Goal: Find specific page/section: Find specific page/section

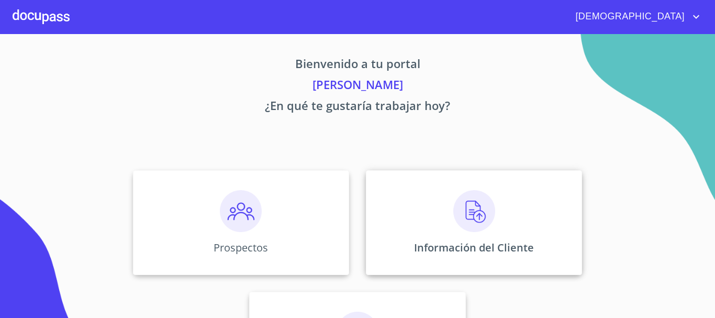
click at [459, 215] on img at bounding box center [474, 211] width 42 height 42
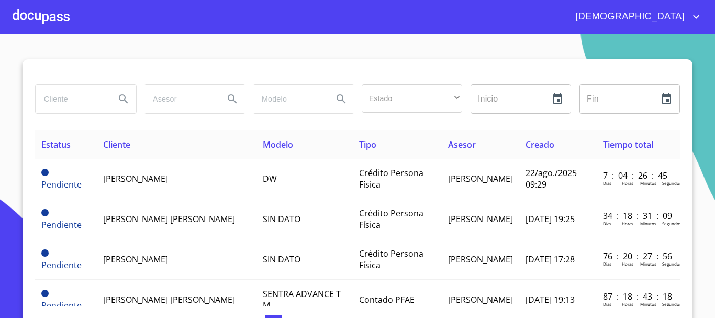
click at [88, 99] on input "search" at bounding box center [71, 99] width 71 height 28
type input "teresita de jesus"
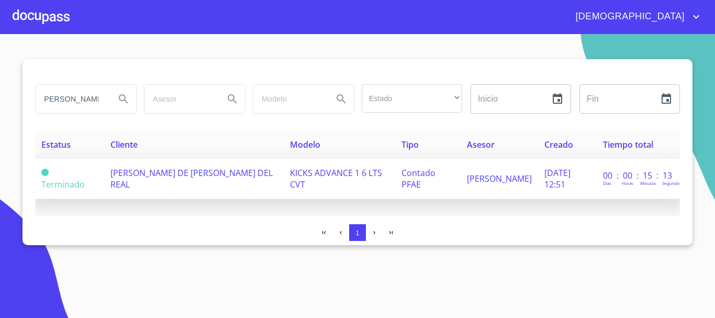
scroll to position [0, 0]
click at [212, 181] on td "TERESITA DE JESUS RUIZ VELAZCO DEL REAL" at bounding box center [194, 179] width 180 height 40
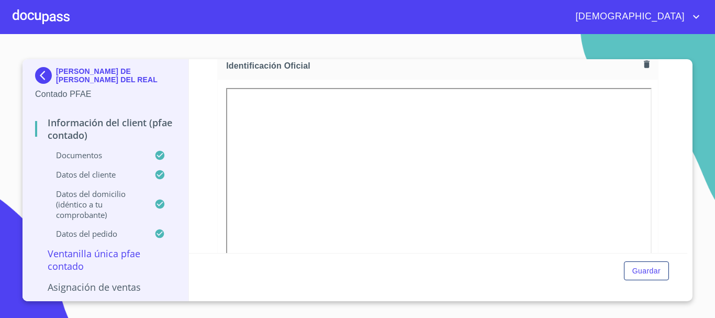
scroll to position [157, 0]
click at [58, 18] on div at bounding box center [41, 17] width 57 height 34
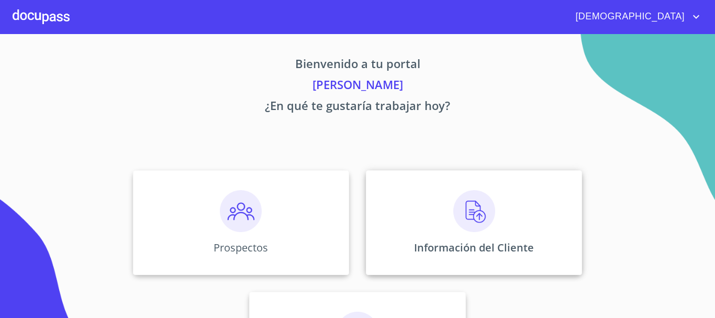
click at [471, 211] on img at bounding box center [474, 211] width 42 height 42
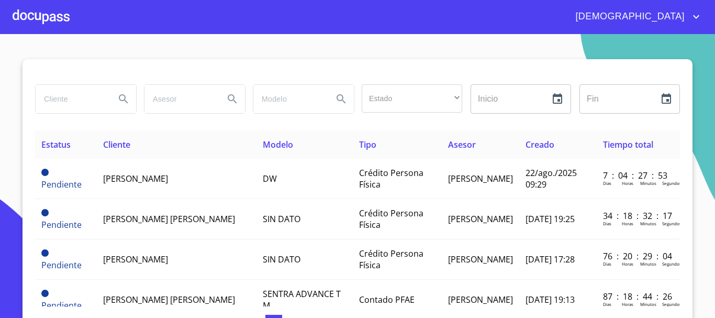
click at [75, 101] on input "search" at bounding box center [71, 99] width 71 height 28
type input "teresita de jesus"
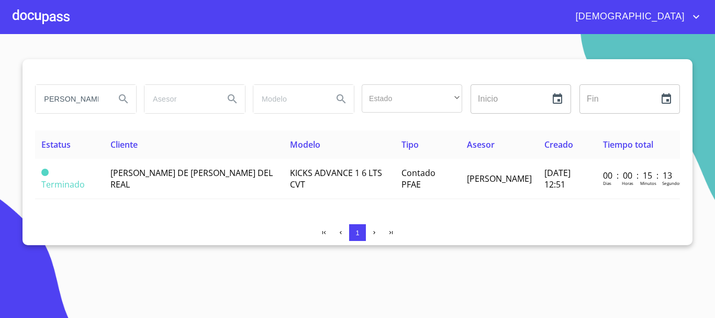
scroll to position [0, 0]
drag, startPoint x: 96, startPoint y: 98, endPoint x: 83, endPoint y: 100, distance: 13.2
click at [83, 99] on div "teresita de jesus" at bounding box center [86, 99] width 101 height 28
drag, startPoint x: 104, startPoint y: 99, endPoint x: 23, endPoint y: 108, distance: 81.1
click at [29, 106] on div "teresita de jesus Estado ​ ​ Inicio ​ Fin ​ Estatus Cliente Modelo Tipo Asesor …" at bounding box center [358, 152] width 670 height 186
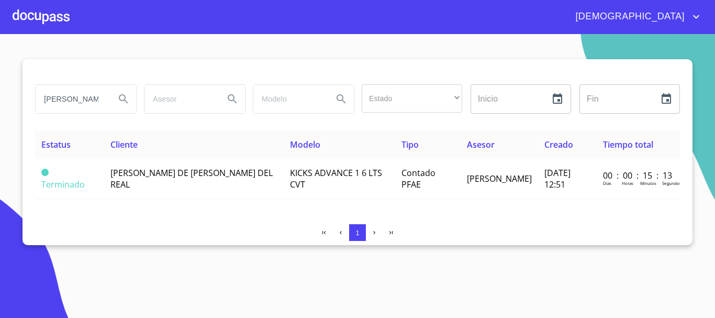
type input "teresa de jesus"
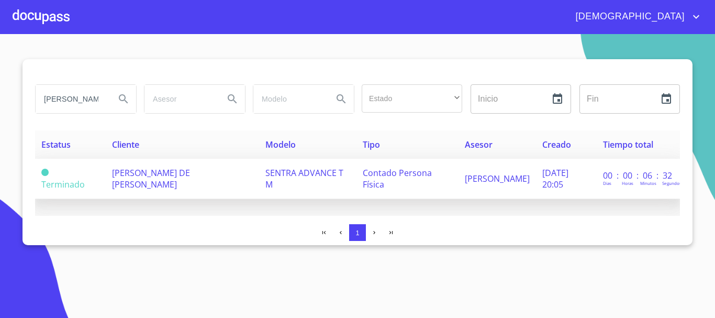
click at [225, 187] on td "TERESA DE JESUS ENRIQUEZ GONZALEZ" at bounding box center [182, 179] width 153 height 40
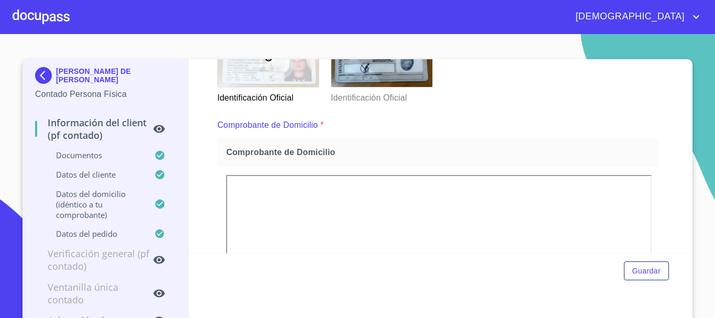
scroll to position [262, 0]
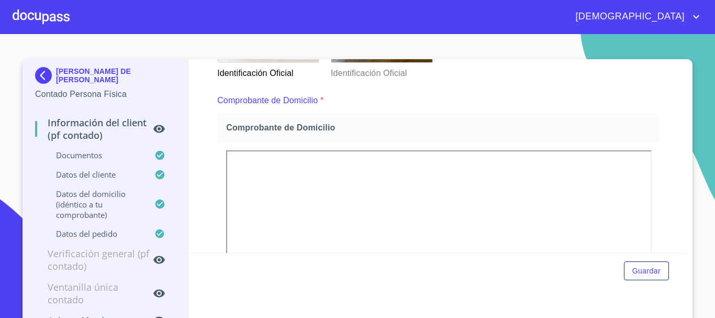
click at [53, 12] on div at bounding box center [41, 17] width 57 height 34
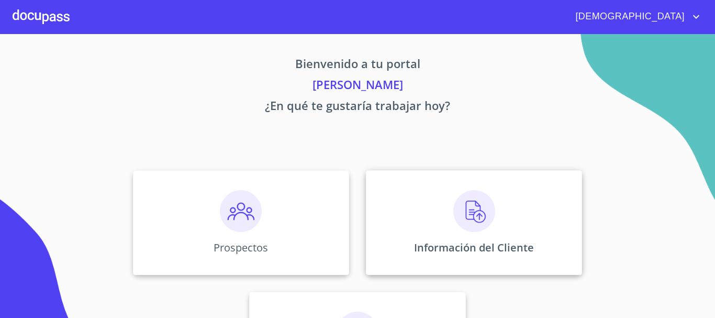
click at [468, 233] on div "Información del Cliente" at bounding box center [474, 222] width 216 height 105
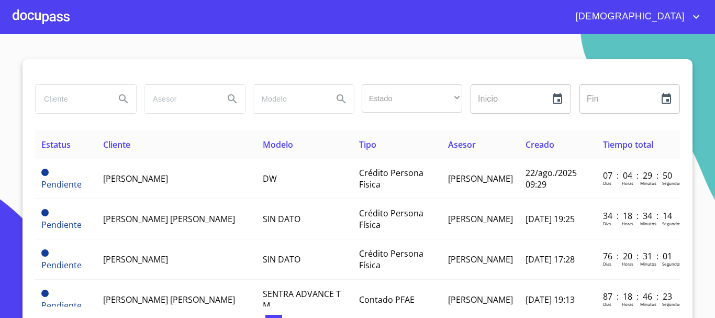
click at [79, 102] on input "search" at bounding box center [71, 99] width 71 height 28
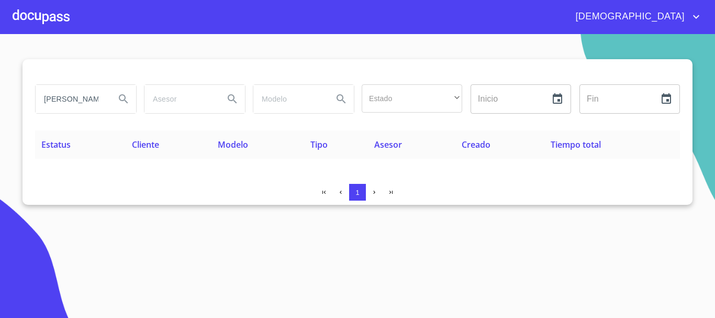
click at [95, 99] on input "juvenal" at bounding box center [71, 99] width 71 height 28
type input "j"
type input "carlos alberto anaya"
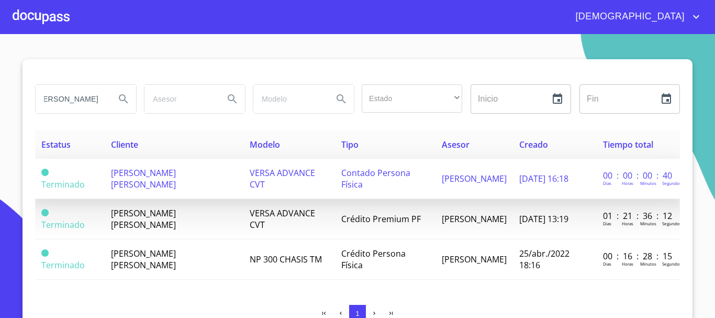
scroll to position [0, 0]
drag, startPoint x: 195, startPoint y: 177, endPoint x: 194, endPoint y: 183, distance: 6.0
click at [194, 183] on td "CARLOS ALBERTO ANAYA SALAS" at bounding box center [174, 179] width 139 height 40
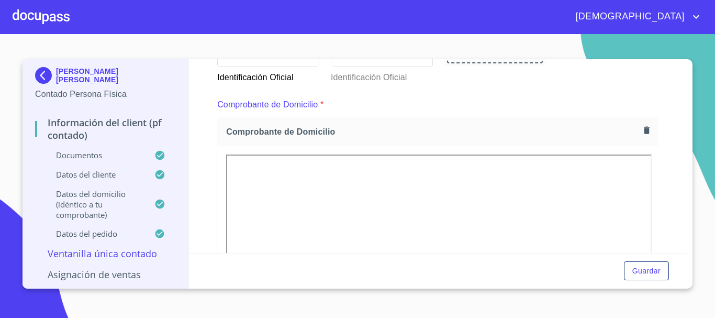
scroll to position [314, 0]
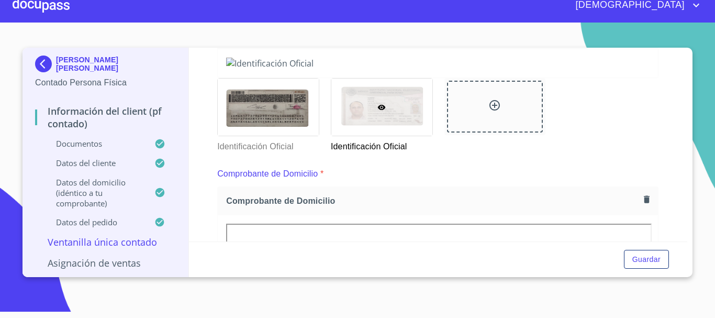
scroll to position [177, 0]
click at [61, 6] on div at bounding box center [41, 5] width 57 height 34
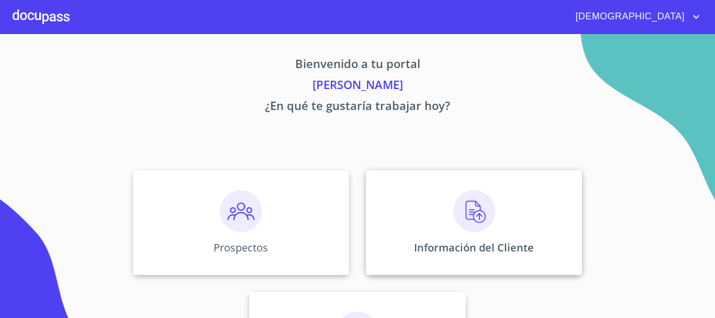
click at [453, 214] on img at bounding box center [474, 211] width 42 height 42
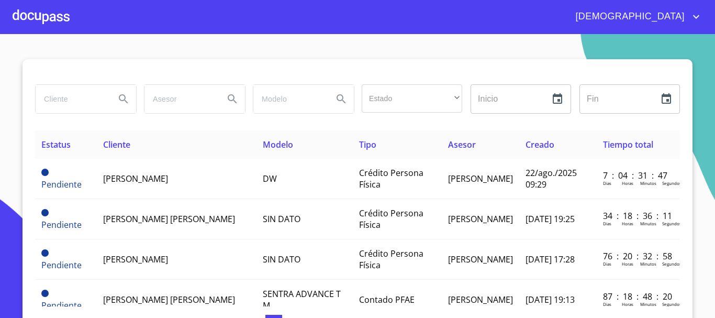
click at [75, 101] on input "search" at bounding box center [71, 99] width 71 height 28
type input "roman curiel"
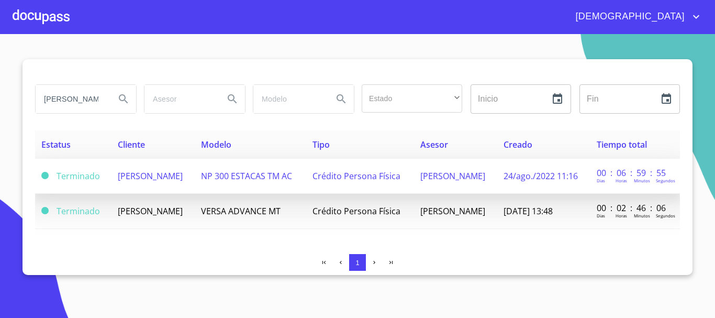
click at [485, 180] on span "[PERSON_NAME]" at bounding box center [452, 176] width 65 height 12
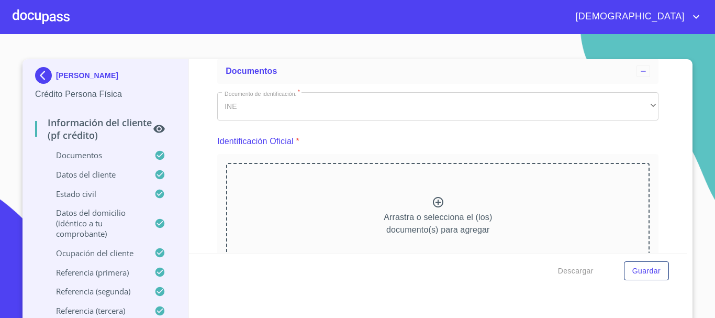
scroll to position [52, 0]
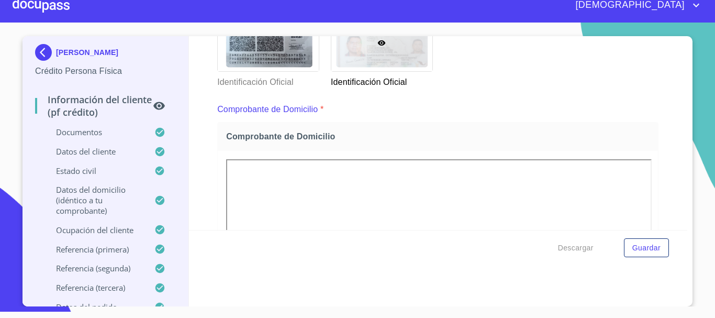
scroll to position [282, 0]
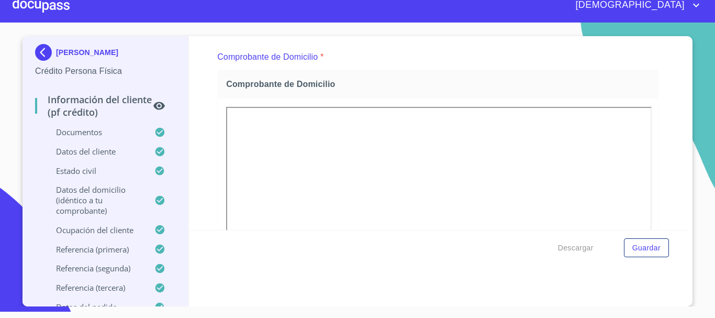
click at [54, 10] on div at bounding box center [41, 5] width 57 height 34
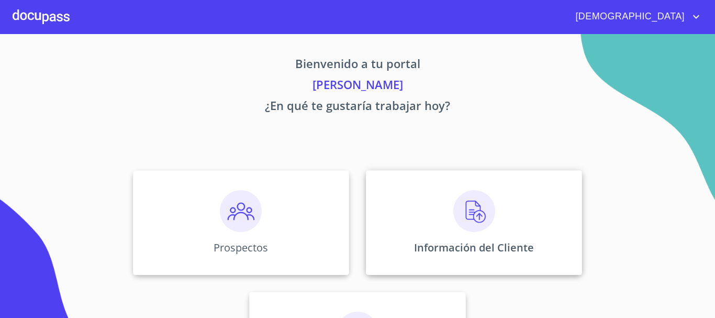
click at [474, 225] on img at bounding box center [474, 211] width 42 height 42
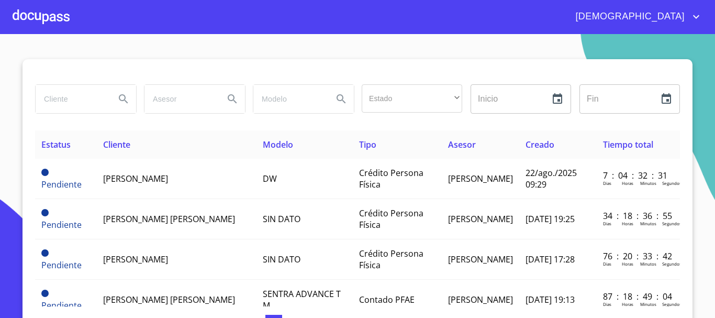
click at [73, 102] on input "search" at bounding box center [71, 99] width 71 height 28
type input "adriana carmona"
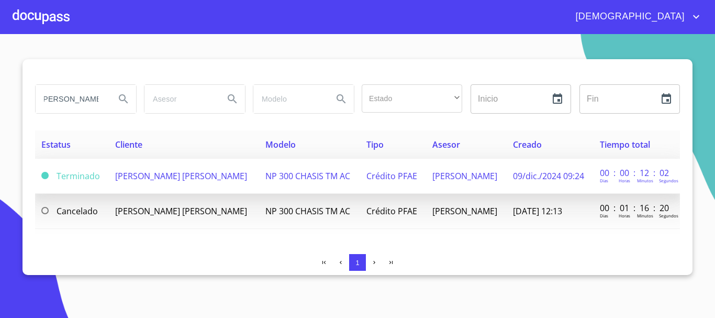
scroll to position [0, 0]
click at [412, 187] on td "Crédito PFAE" at bounding box center [393, 176] width 66 height 35
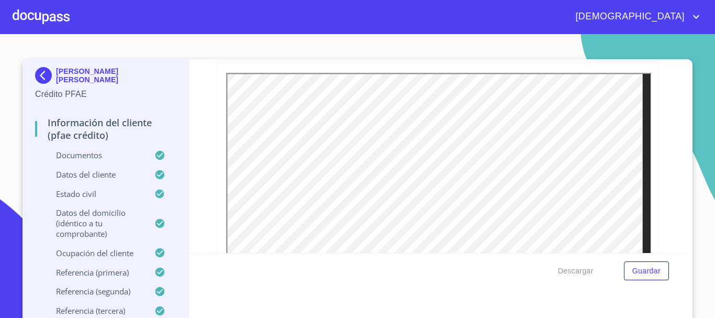
scroll to position [157, 0]
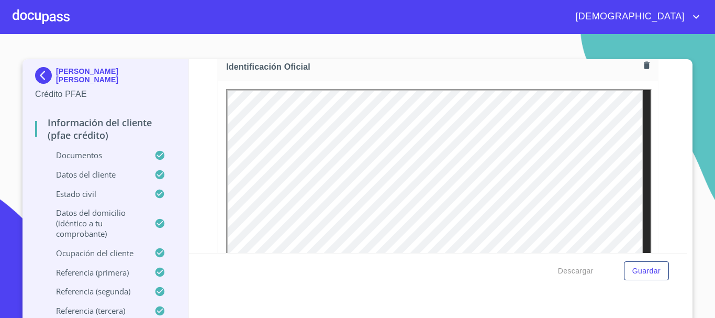
click at [55, 17] on div at bounding box center [41, 17] width 57 height 34
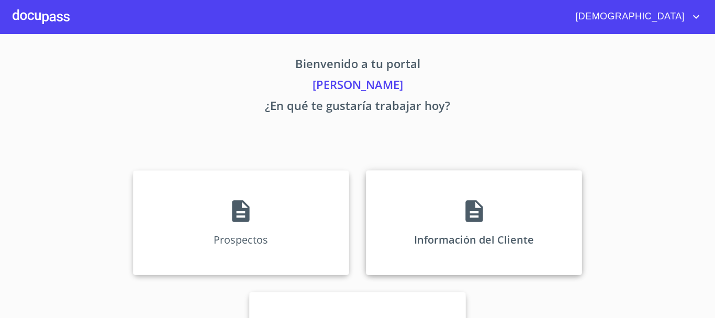
click at [467, 217] on icon at bounding box center [474, 211] width 26 height 26
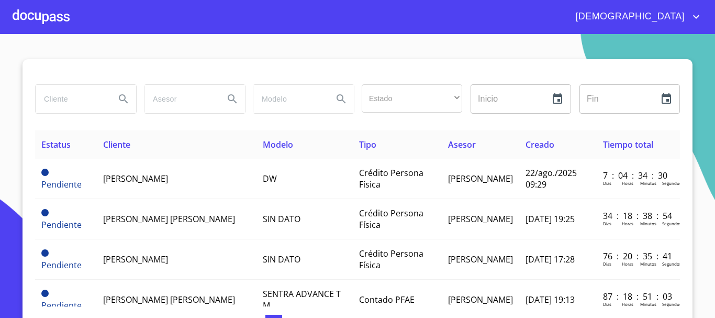
click at [80, 101] on input "search" at bounding box center [71, 99] width 71 height 28
type input "jose manuel ramirez"
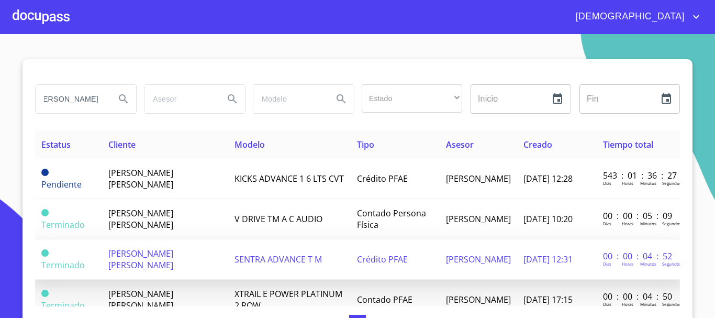
click at [238, 255] on span "SENTRA ADVANCE T M" at bounding box center [278, 259] width 87 height 12
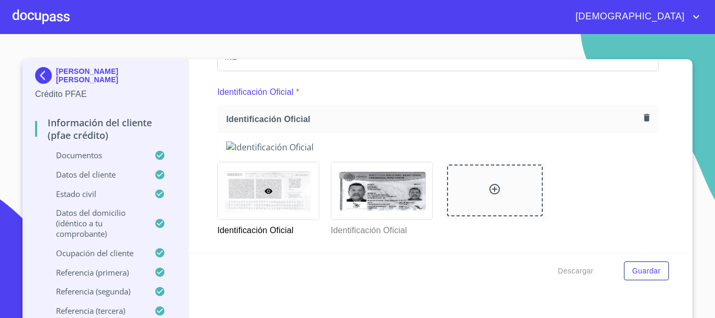
scroll to position [209, 0]
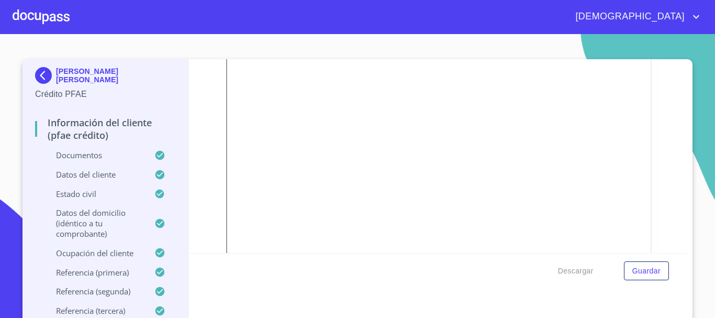
click at [0, 0] on div at bounding box center [0, 0] width 0 height 0
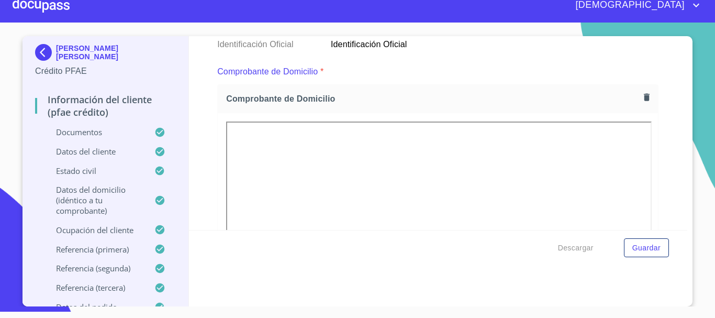
scroll to position [282, 0]
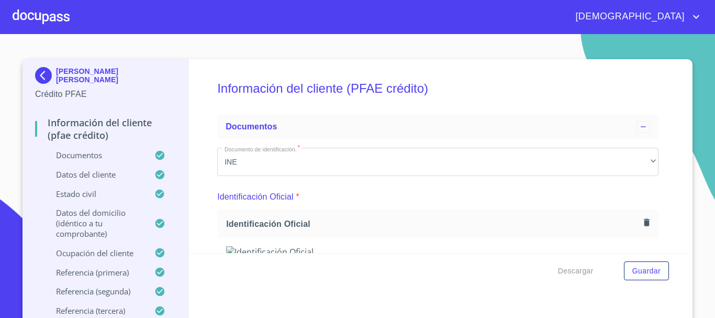
scroll to position [282, 0]
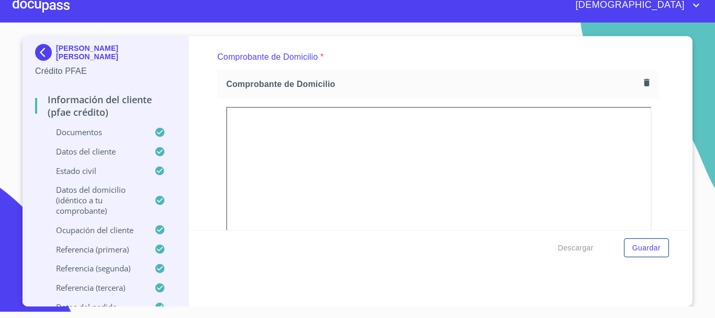
click at [51, 7] on div at bounding box center [41, 5] width 57 height 34
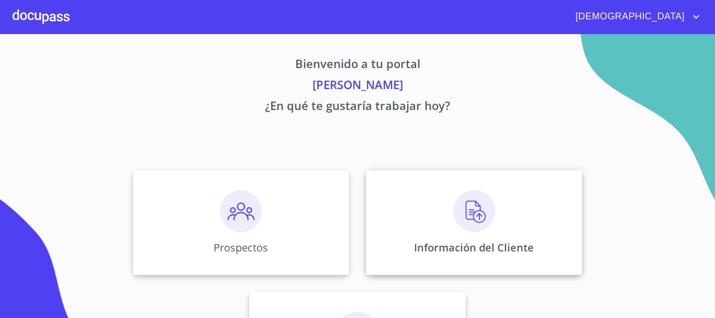
click at [459, 221] on img at bounding box center [474, 211] width 42 height 42
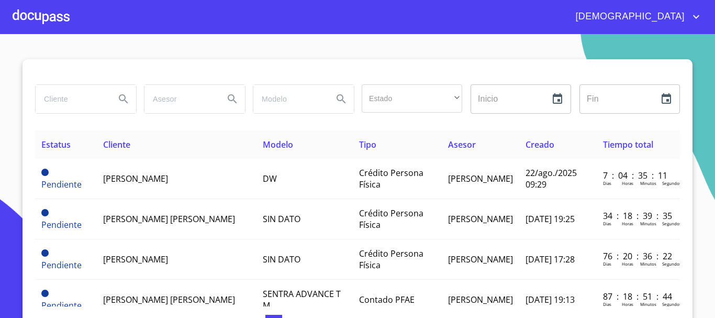
click at [68, 98] on input "search" at bounding box center [71, 99] width 71 height 28
type input "[PERSON_NAME]"
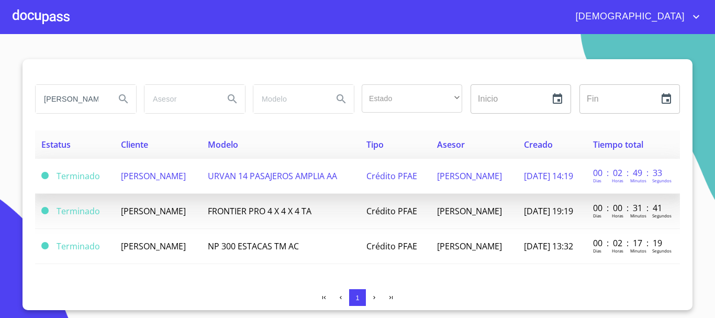
click at [251, 181] on span "URVAN 14 PASAJEROS AMPLIA AA" at bounding box center [272, 176] width 129 height 12
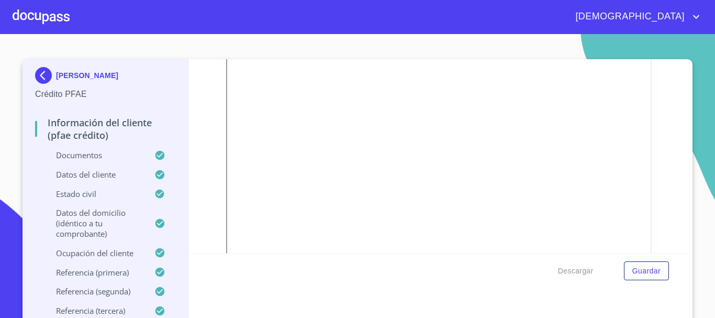
scroll to position [314, 0]
click at [44, 18] on div at bounding box center [41, 17] width 57 height 34
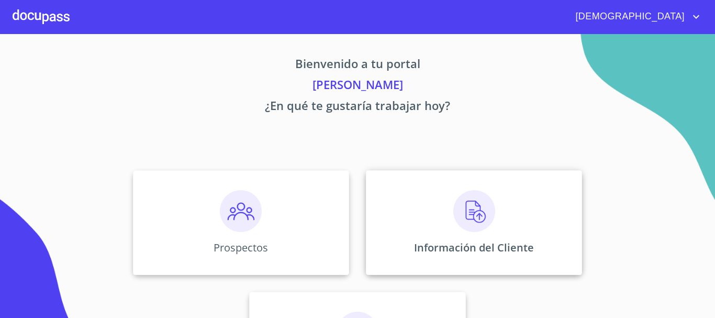
click at [474, 224] on img at bounding box center [474, 211] width 42 height 42
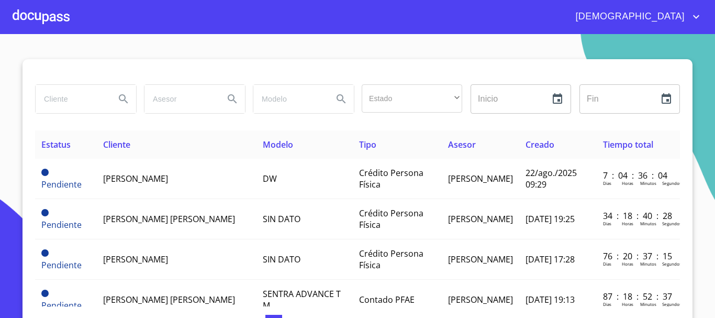
click at [70, 97] on input "search" at bounding box center [71, 99] width 71 height 28
type input "[PERSON_NAME] del [PERSON_NAME]"
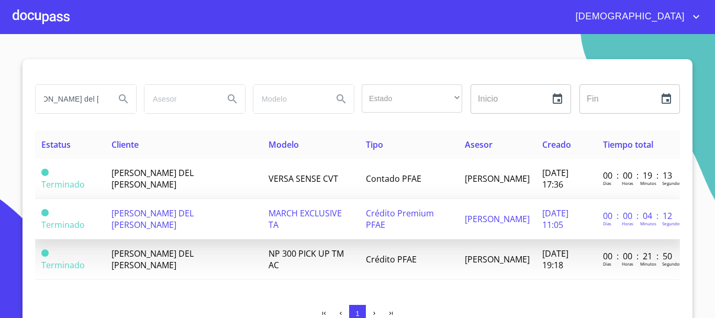
scroll to position [0, 0]
click at [292, 217] on span "MARCH EXCLUSIVE TA" at bounding box center [305, 218] width 73 height 23
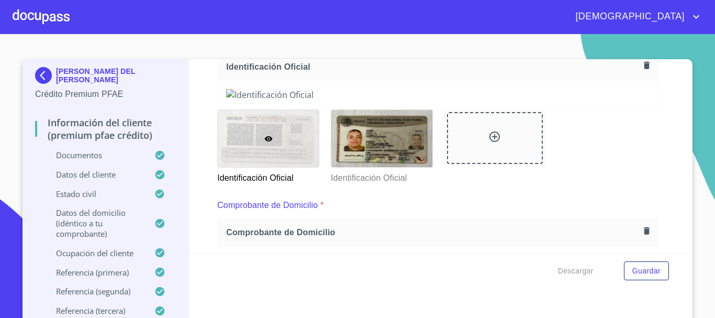
scroll to position [262, 0]
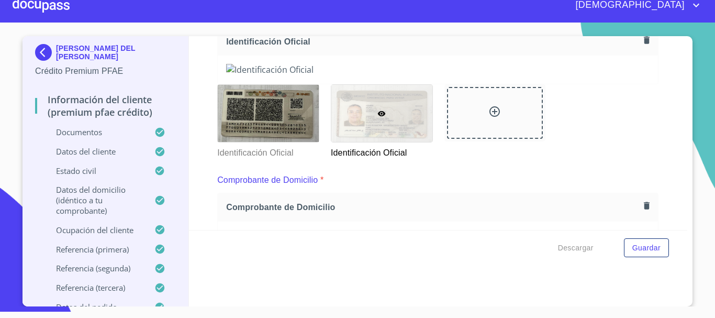
scroll to position [282, 0]
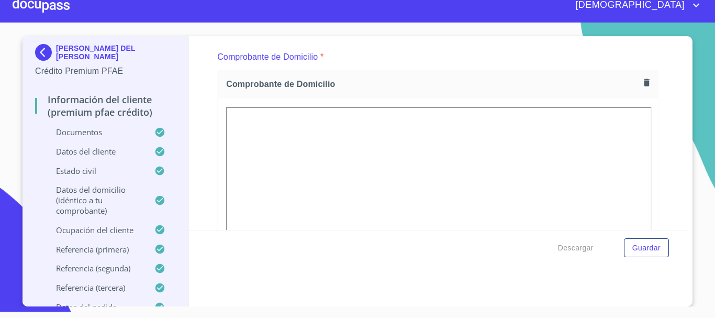
click at [59, 13] on div at bounding box center [41, 5] width 57 height 34
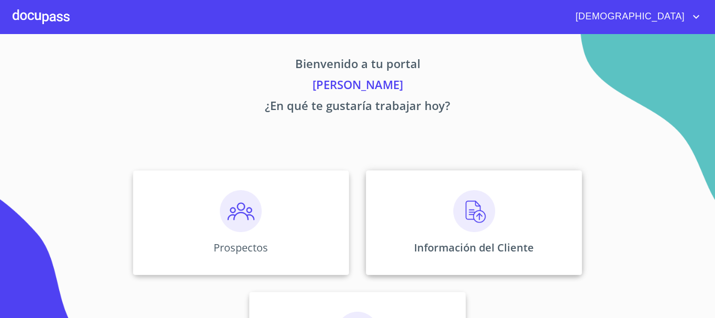
click at [464, 211] on img at bounding box center [474, 211] width 42 height 42
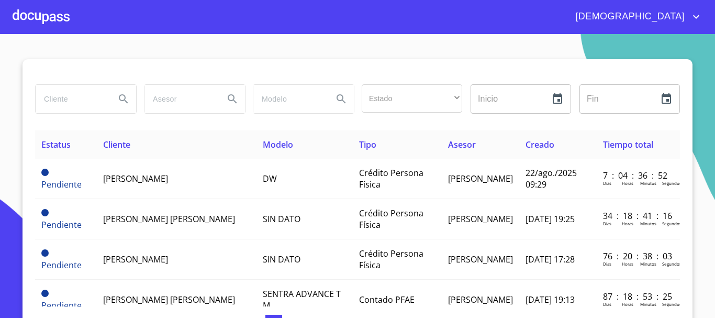
click at [68, 97] on input "search" at bounding box center [71, 99] width 71 height 28
type input "[PERSON_NAME]"
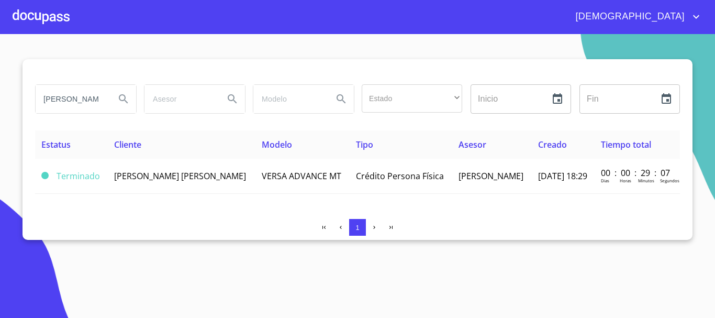
click at [45, 14] on div at bounding box center [41, 17] width 57 height 34
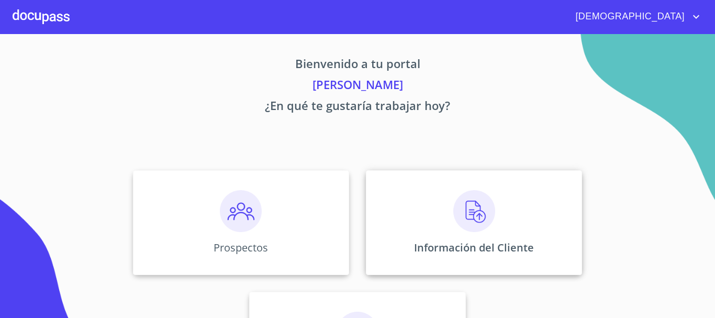
click at [447, 219] on div "Información del Cliente" at bounding box center [474, 222] width 216 height 105
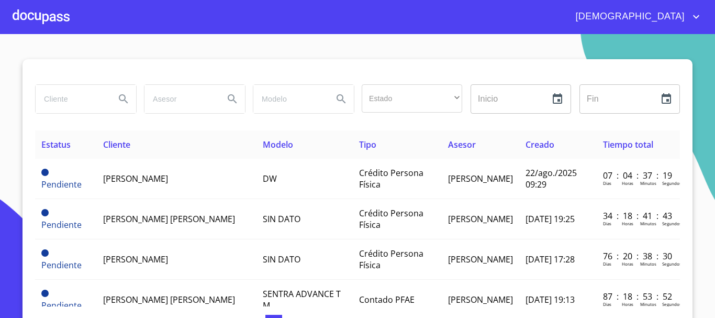
drag, startPoint x: 71, startPoint y: 93, endPoint x: 64, endPoint y: 101, distance: 10.4
click at [69, 94] on input "search" at bounding box center [71, 99] width 71 height 28
type input "[PERSON_NAME]"
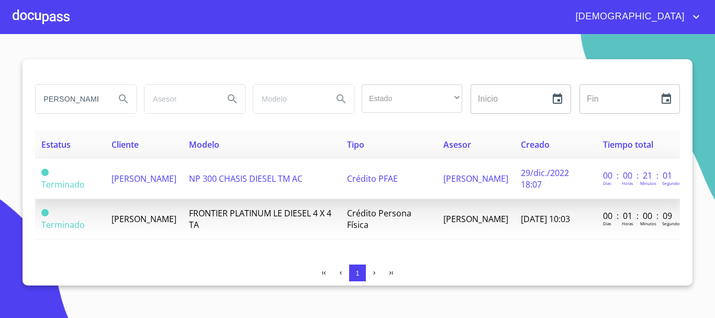
click at [418, 187] on td "Crédito PFAE" at bounding box center [389, 179] width 96 height 40
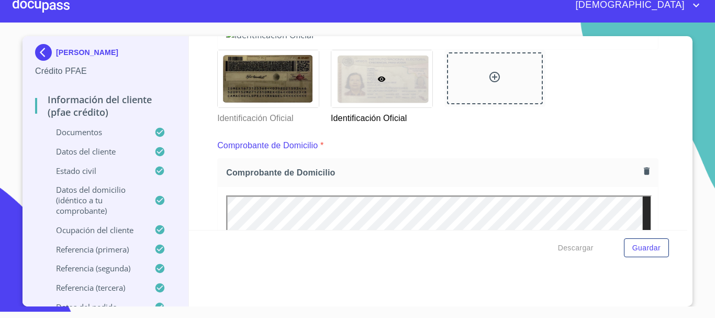
scroll to position [230, 0]
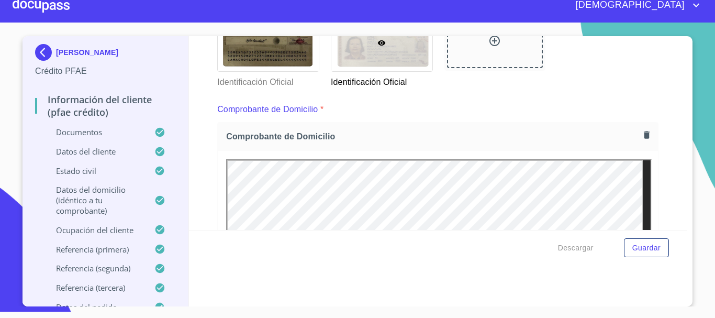
click at [47, 3] on div at bounding box center [41, 5] width 57 height 34
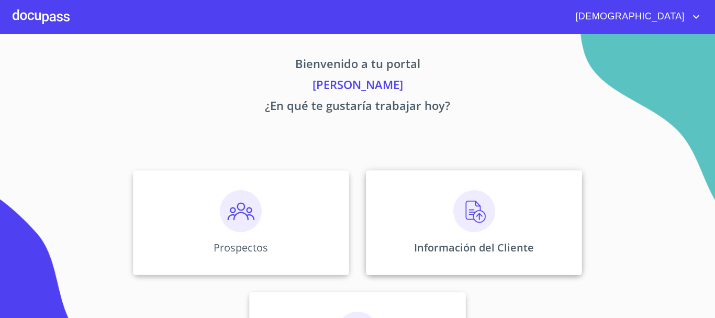
click at [472, 213] on img at bounding box center [474, 211] width 42 height 42
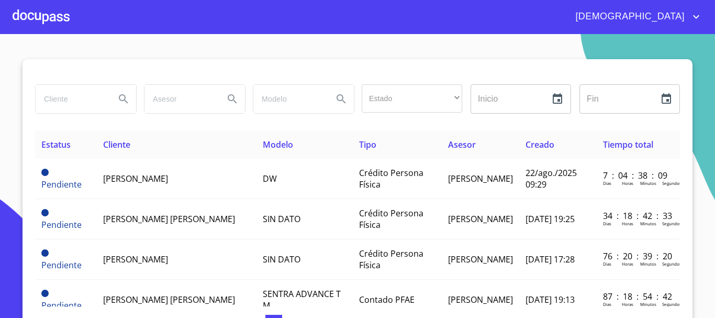
click at [71, 104] on input "search" at bounding box center [71, 99] width 71 height 28
type input "[PERSON_NAME]"
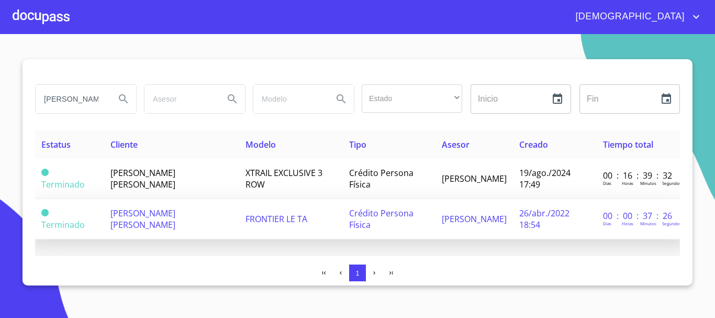
click at [334, 217] on td "FRONTIER LE TA" at bounding box center [290, 219] width 103 height 40
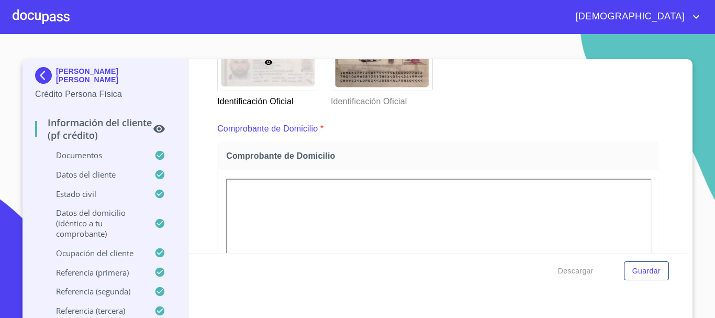
scroll to position [209, 0]
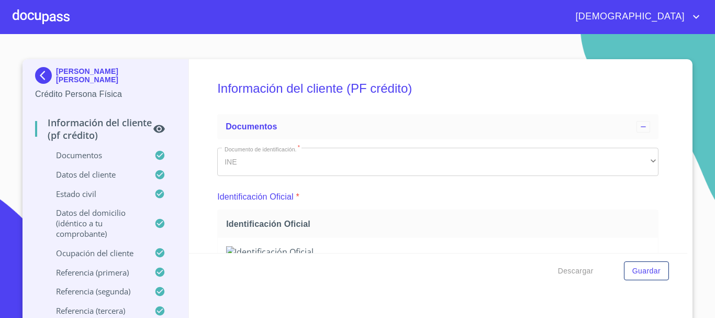
scroll to position [209, 0]
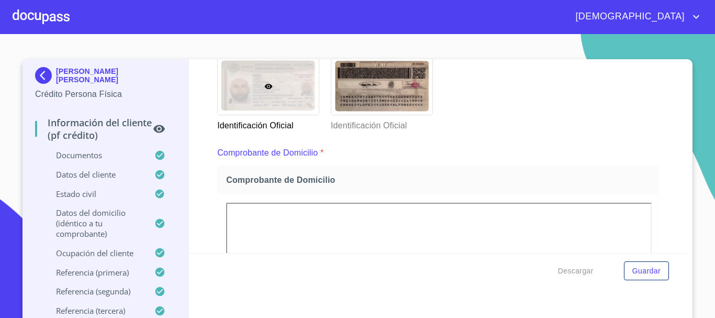
click at [39, 21] on div at bounding box center [41, 17] width 57 height 34
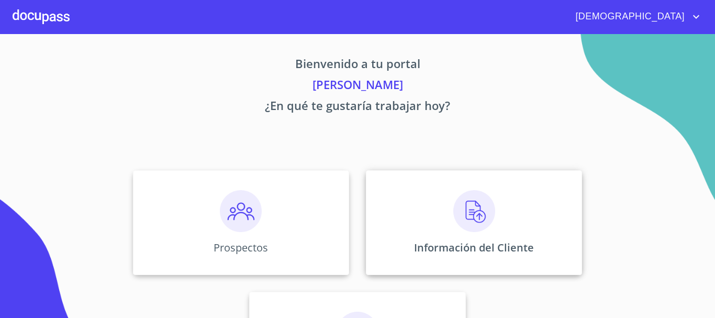
click at [474, 214] on img at bounding box center [474, 211] width 42 height 42
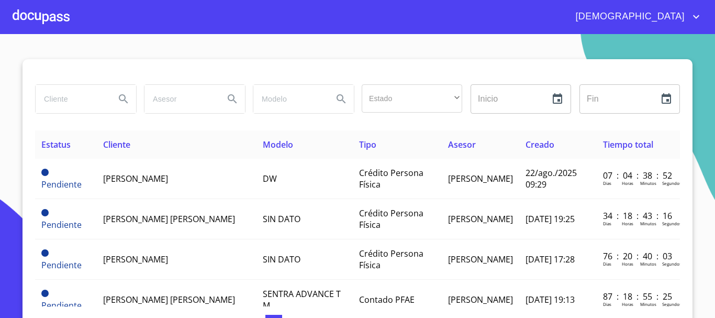
click at [62, 91] on input "search" at bounding box center [71, 99] width 71 height 28
type input "gabriel barraza"
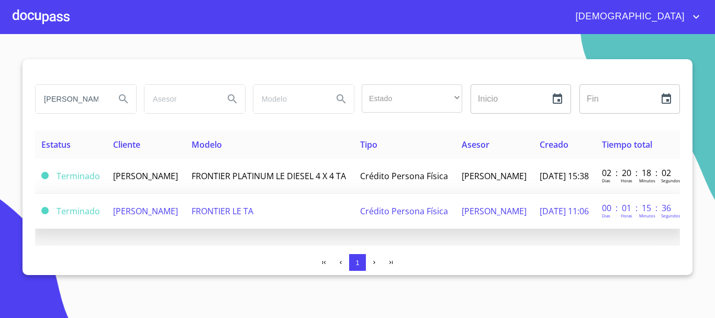
click at [310, 215] on td "FRONTIER LE TA" at bounding box center [269, 211] width 169 height 35
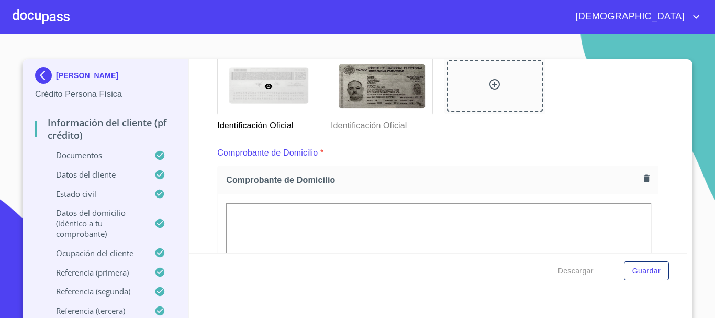
scroll to position [366, 0]
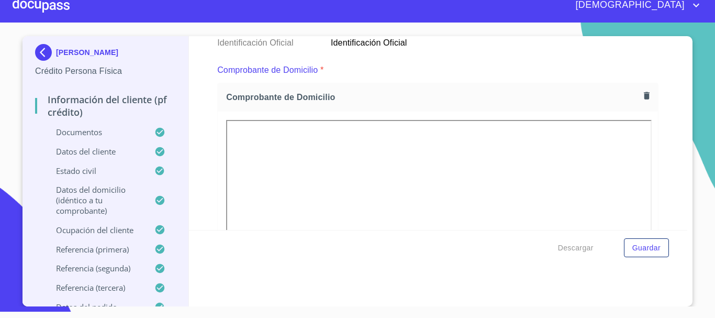
scroll to position [282, 0]
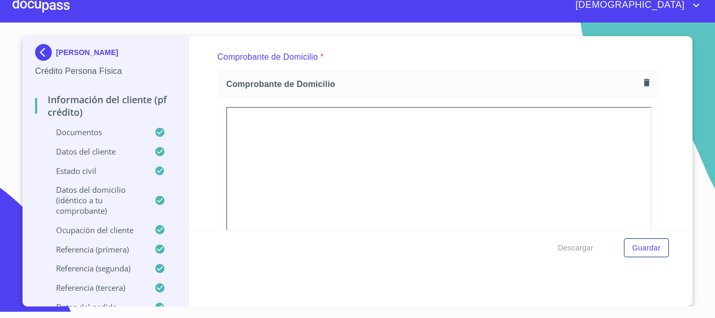
click at [40, 8] on div at bounding box center [41, 5] width 57 height 34
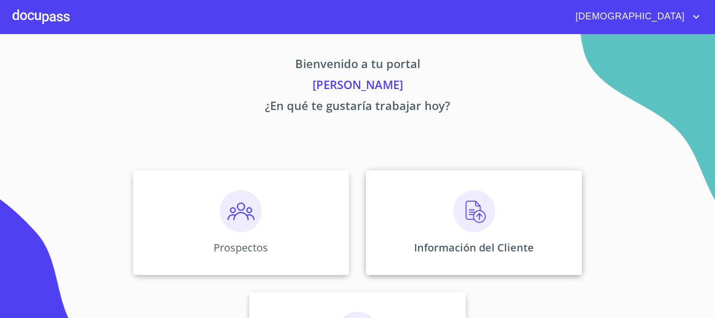
drag, startPoint x: 486, startPoint y: 224, endPoint x: 457, endPoint y: 209, distance: 31.8
click at [457, 209] on img at bounding box center [474, 211] width 42 height 42
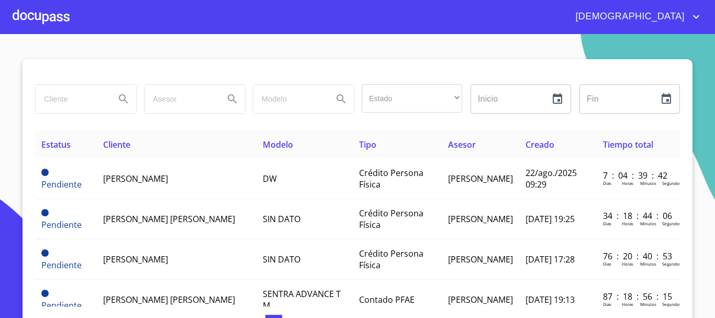
click at [72, 102] on input "search" at bounding box center [71, 99] width 71 height 28
type input "gema maldonado"
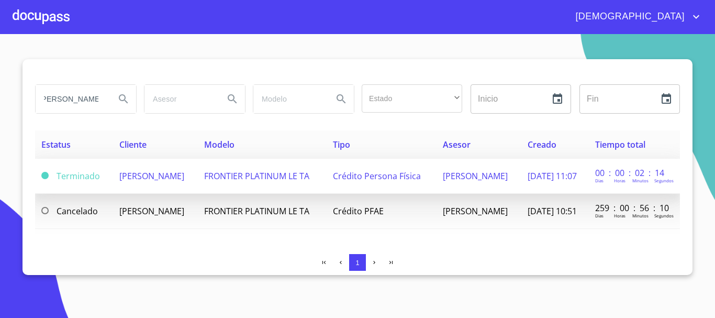
scroll to position [0, 0]
click at [157, 170] on span "GEMA MALDONADO MORA" at bounding box center [151, 176] width 65 height 12
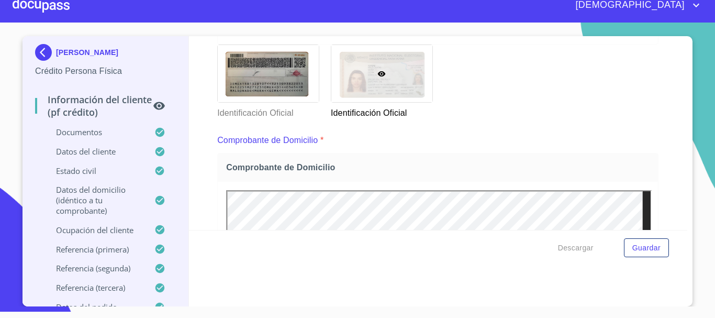
scroll to position [230, 0]
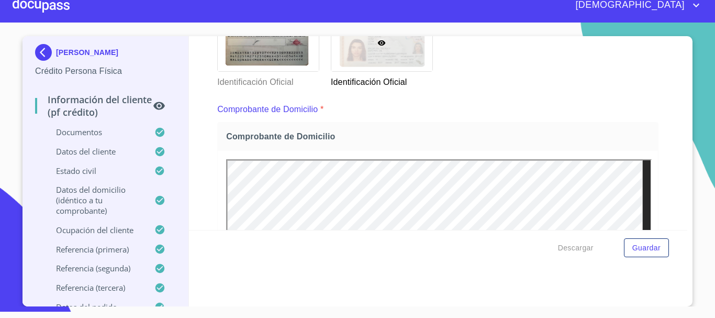
click at [50, 16] on div at bounding box center [41, 5] width 57 height 34
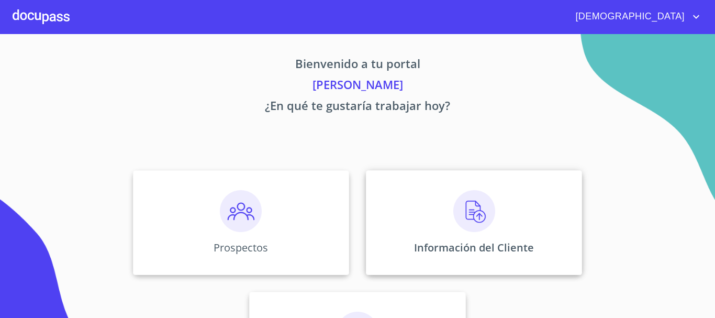
click at [470, 222] on img at bounding box center [474, 211] width 42 height 42
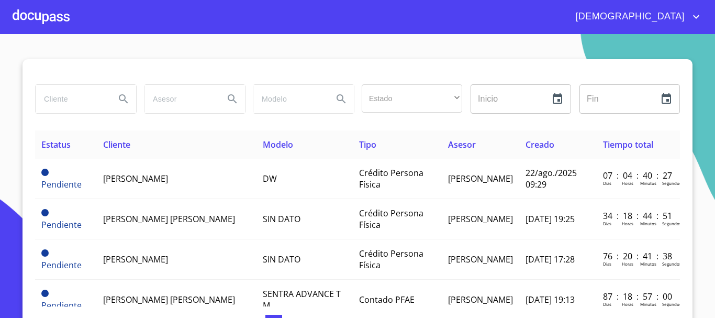
click at [69, 93] on input "search" at bounding box center [71, 99] width 71 height 28
type input "adriana irene"
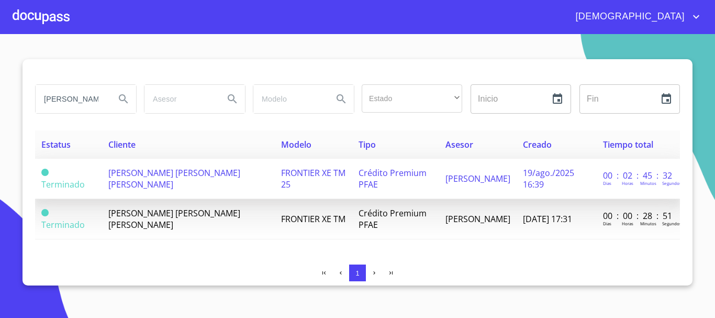
click at [303, 189] on td "FRONTIER XE TM 25" at bounding box center [313, 179] width 77 height 40
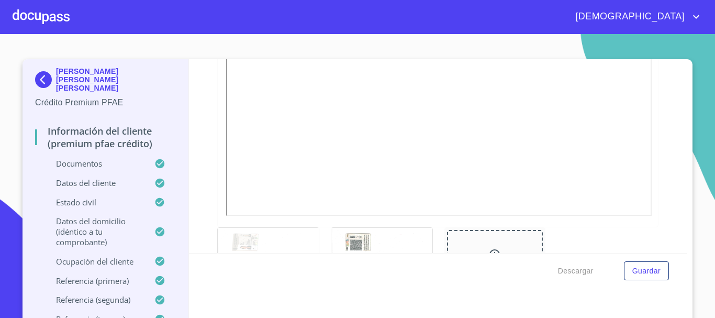
scroll to position [314, 0]
click at [26, 3] on div at bounding box center [41, 17] width 57 height 34
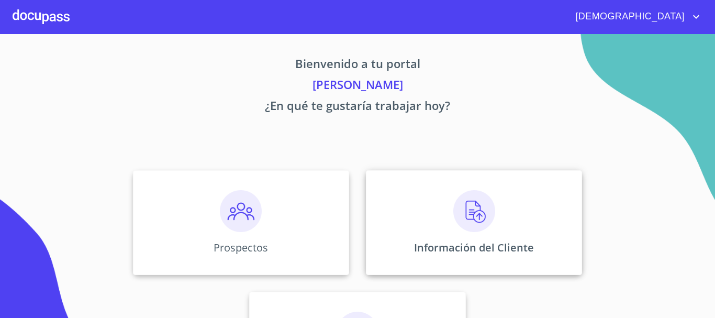
click at [462, 227] on img at bounding box center [474, 211] width 42 height 42
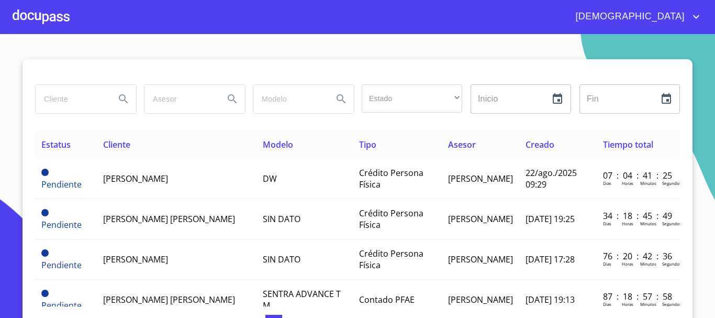
click at [74, 100] on input "search" at bounding box center [71, 99] width 71 height 28
type input "abraham leonardo vazque"
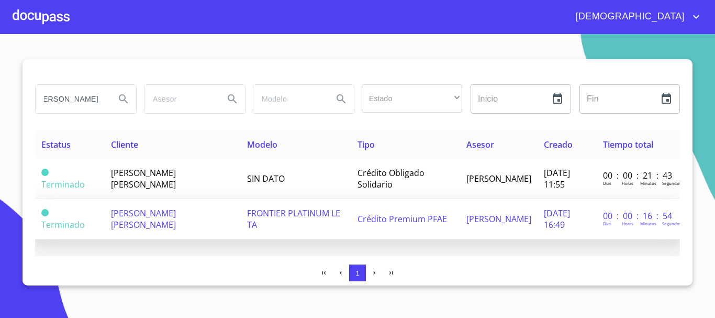
scroll to position [0, 0]
click at [281, 222] on td "FRONTIER PLATINUM LE TA" at bounding box center [296, 219] width 110 height 40
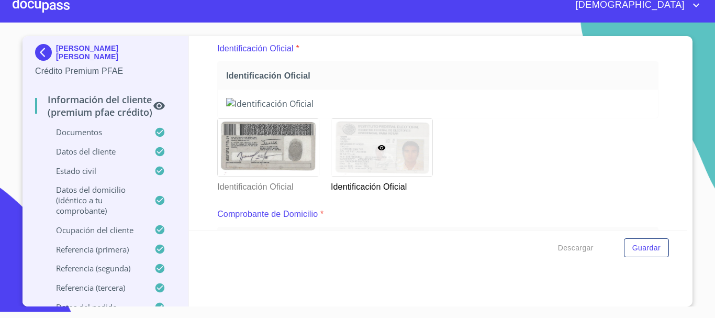
scroll to position [282, 0]
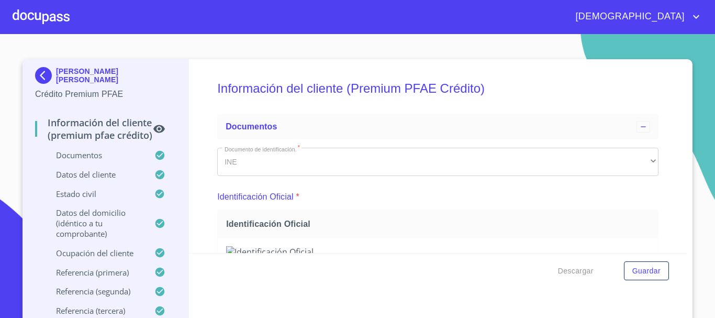
scroll to position [282, 0]
